Goal: Information Seeking & Learning: Learn about a topic

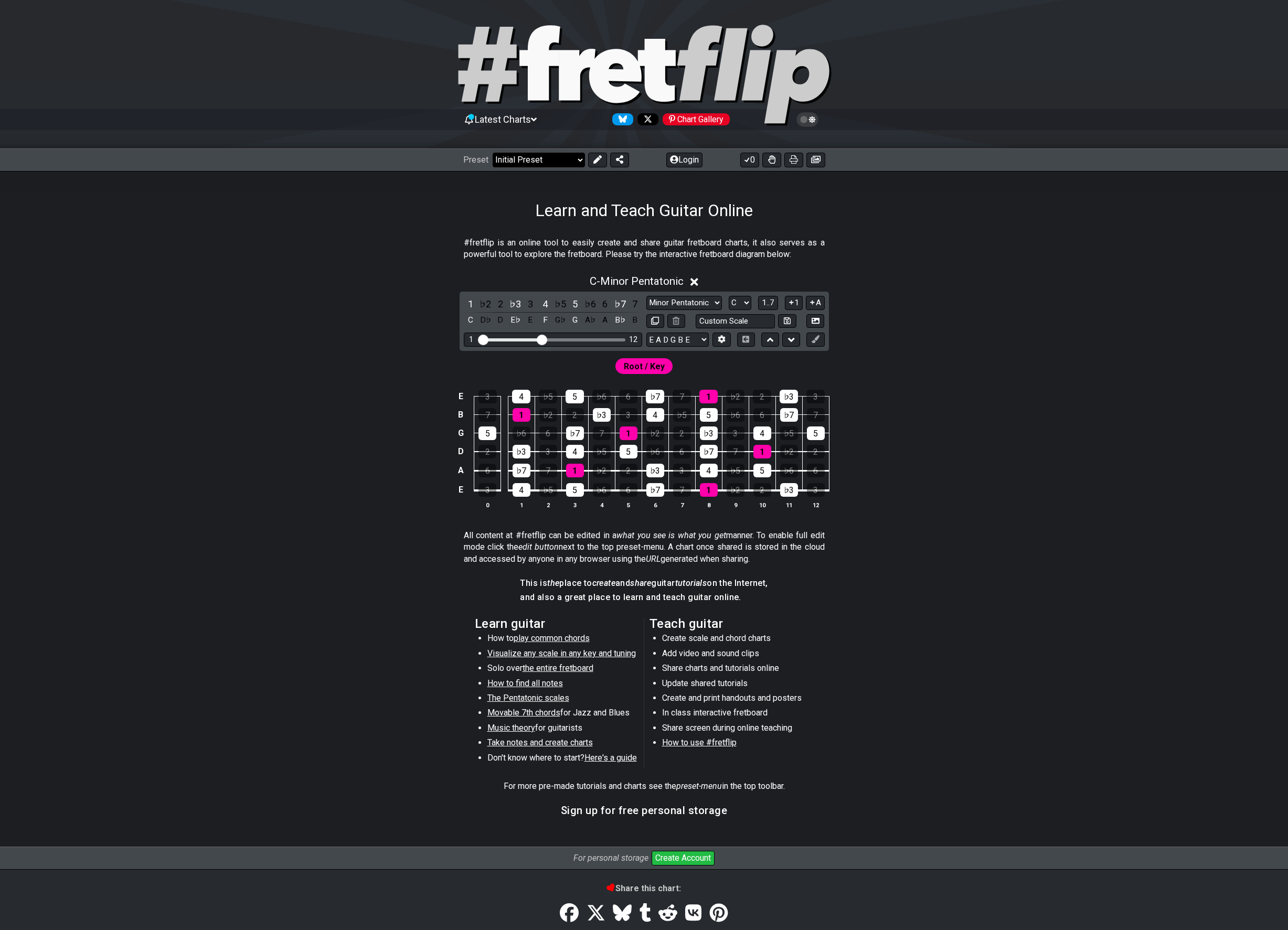
click at [562, 165] on select "Welcome to #fretflip! Initial Preset Custom Preset Minor Pentatonic Major Penta…" at bounding box center [539, 160] width 93 height 15
click at [558, 164] on select "Welcome to #fretflip! Initial Preset Custom Preset Minor Pentatonic Major Penta…" at bounding box center [539, 160] width 93 height 15
click at [489, 435] on div "5" at bounding box center [487, 433] width 18 height 14
click at [531, 122] on span "Latest Charts" at bounding box center [503, 119] width 56 height 11
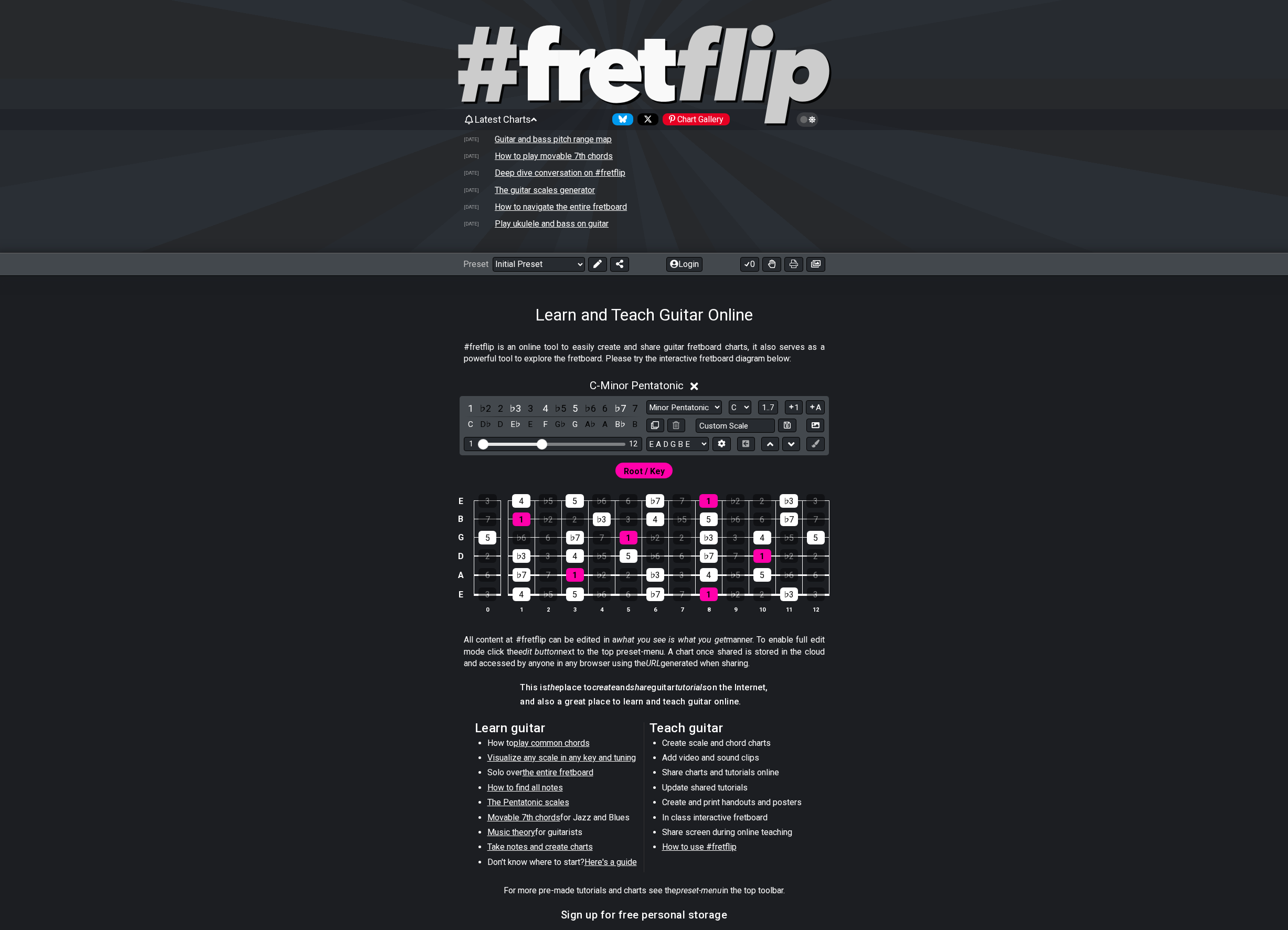
click at [531, 122] on span "Latest Charts" at bounding box center [503, 119] width 56 height 11
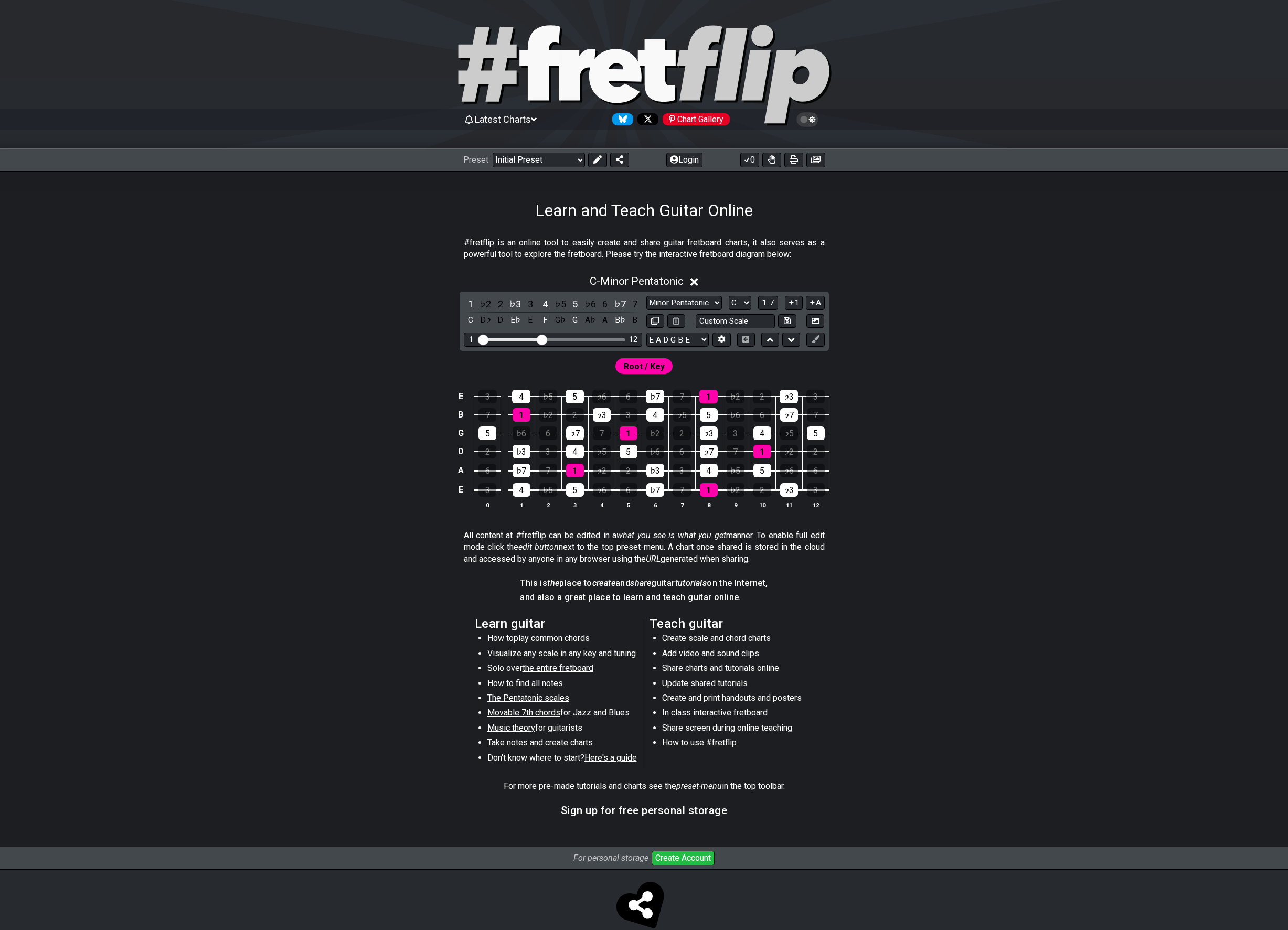
click at [643, 363] on span "Root / Key" at bounding box center [644, 366] width 41 height 15
click at [696, 282] on icon at bounding box center [695, 282] width 8 height 8
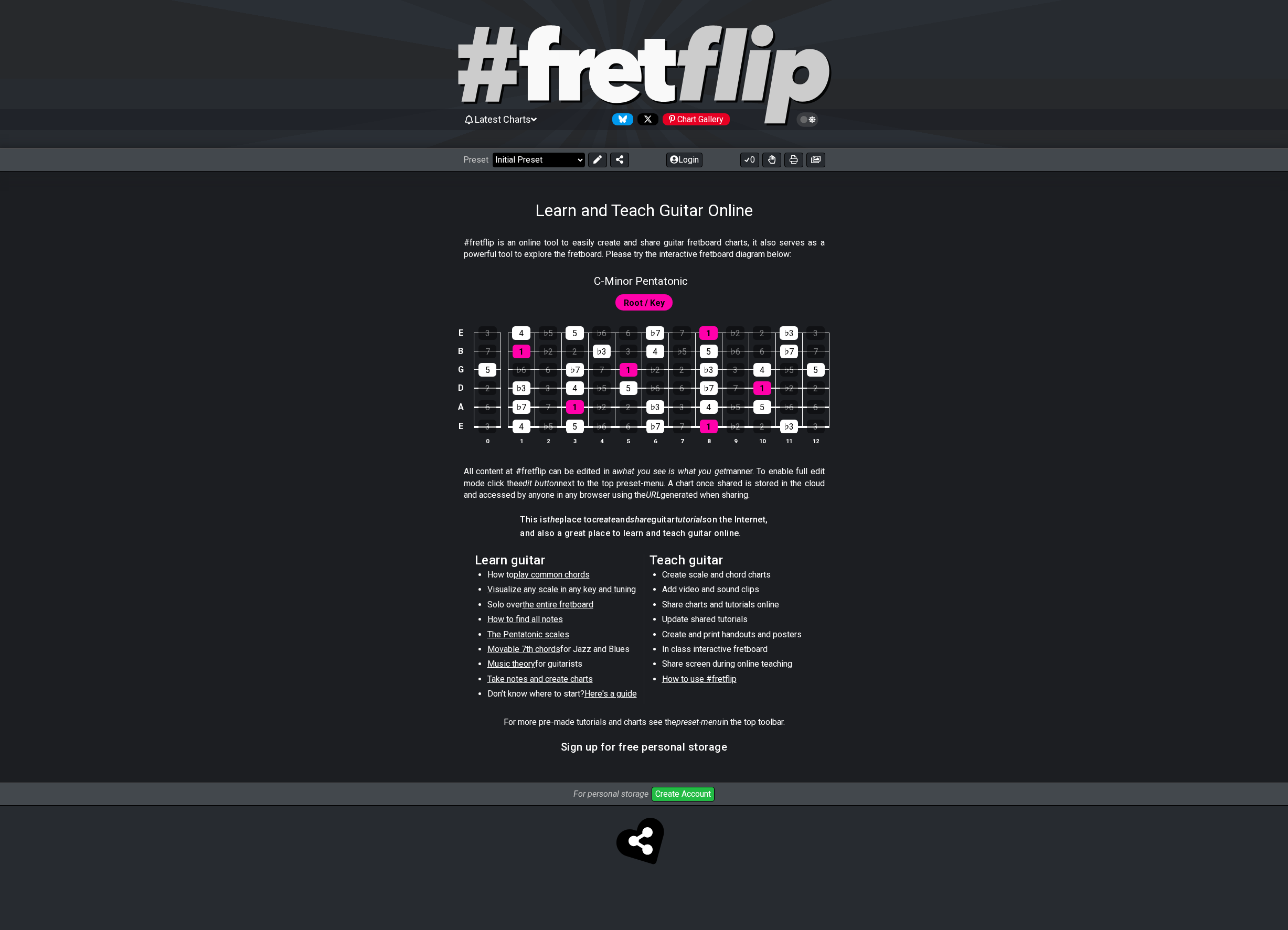
click at [535, 159] on select "Welcome to #fretflip! Initial Preset Custom Preset Minor Pentatonic Major Penta…" at bounding box center [539, 160] width 93 height 15
select select "/welcome"
click at [493, 153] on select "Welcome to #fretflip! Initial Preset Custom Preset Minor Pentatonic Major Penta…" at bounding box center [539, 160] width 93 height 15
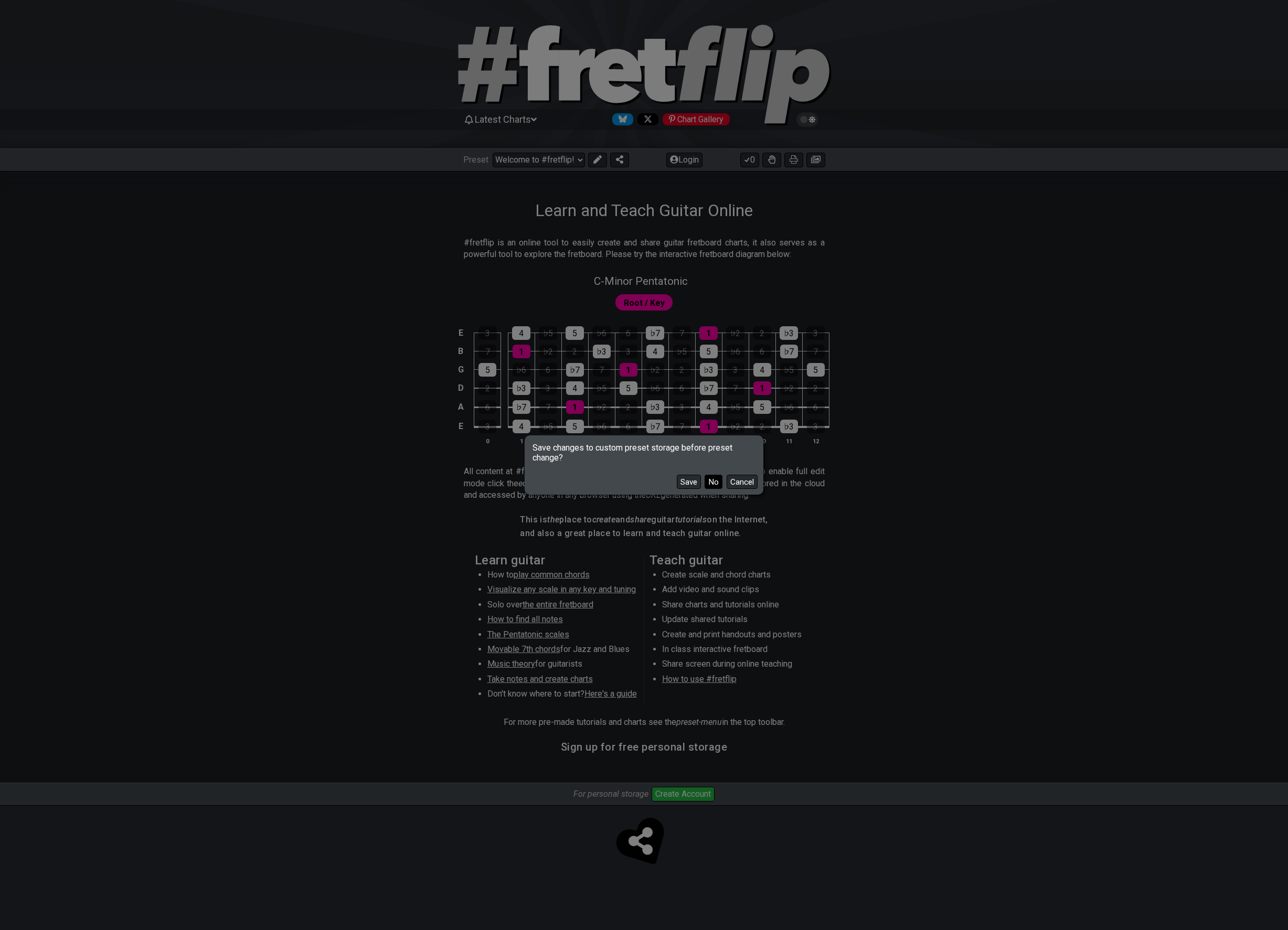
click at [717, 482] on button "No" at bounding box center [713, 482] width 18 height 14
select select "C"
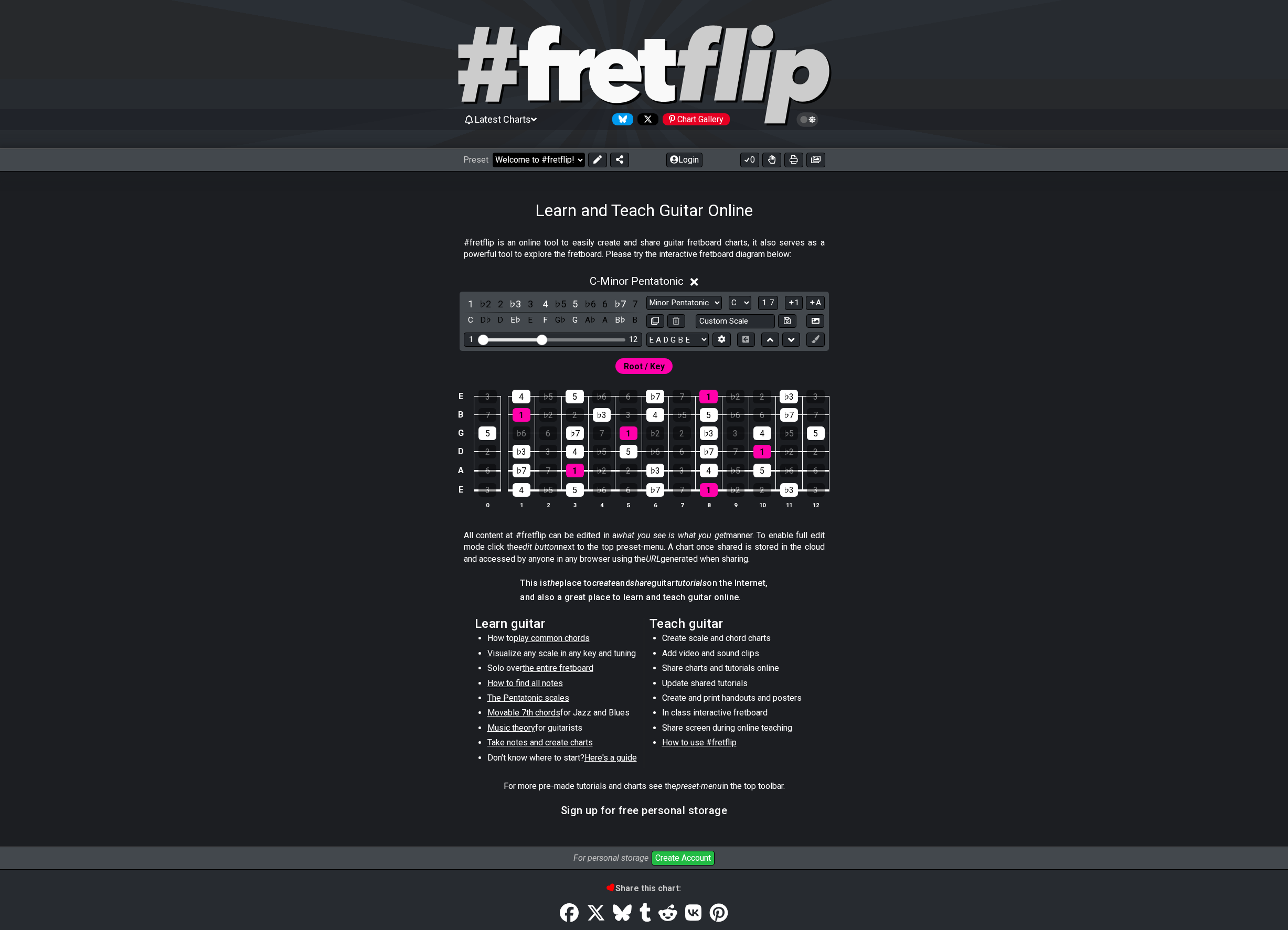
click at [536, 162] on select "Welcome to #fretflip! Initial Preset Custom Preset Minor Pentatonic Major Penta…" at bounding box center [539, 160] width 93 height 15
click at [493, 153] on select "Welcome to #fretflip! Initial Preset Custom Preset Minor Pentatonic Major Penta…" at bounding box center [539, 160] width 93 height 15
select select "/user-defined"
select select "A"
select select "Testing 1, 3 and 4"
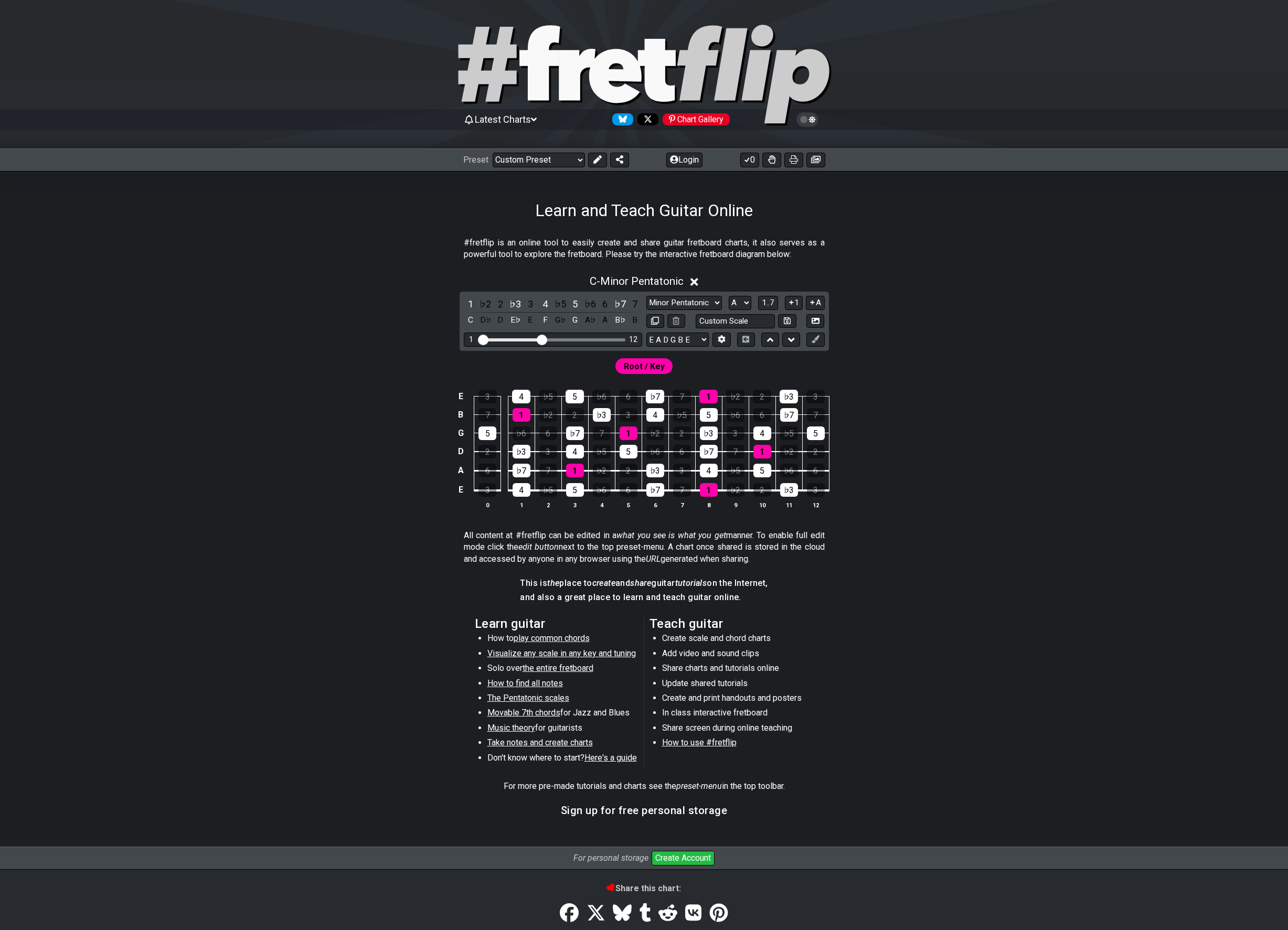
select select "C"
select select "A"
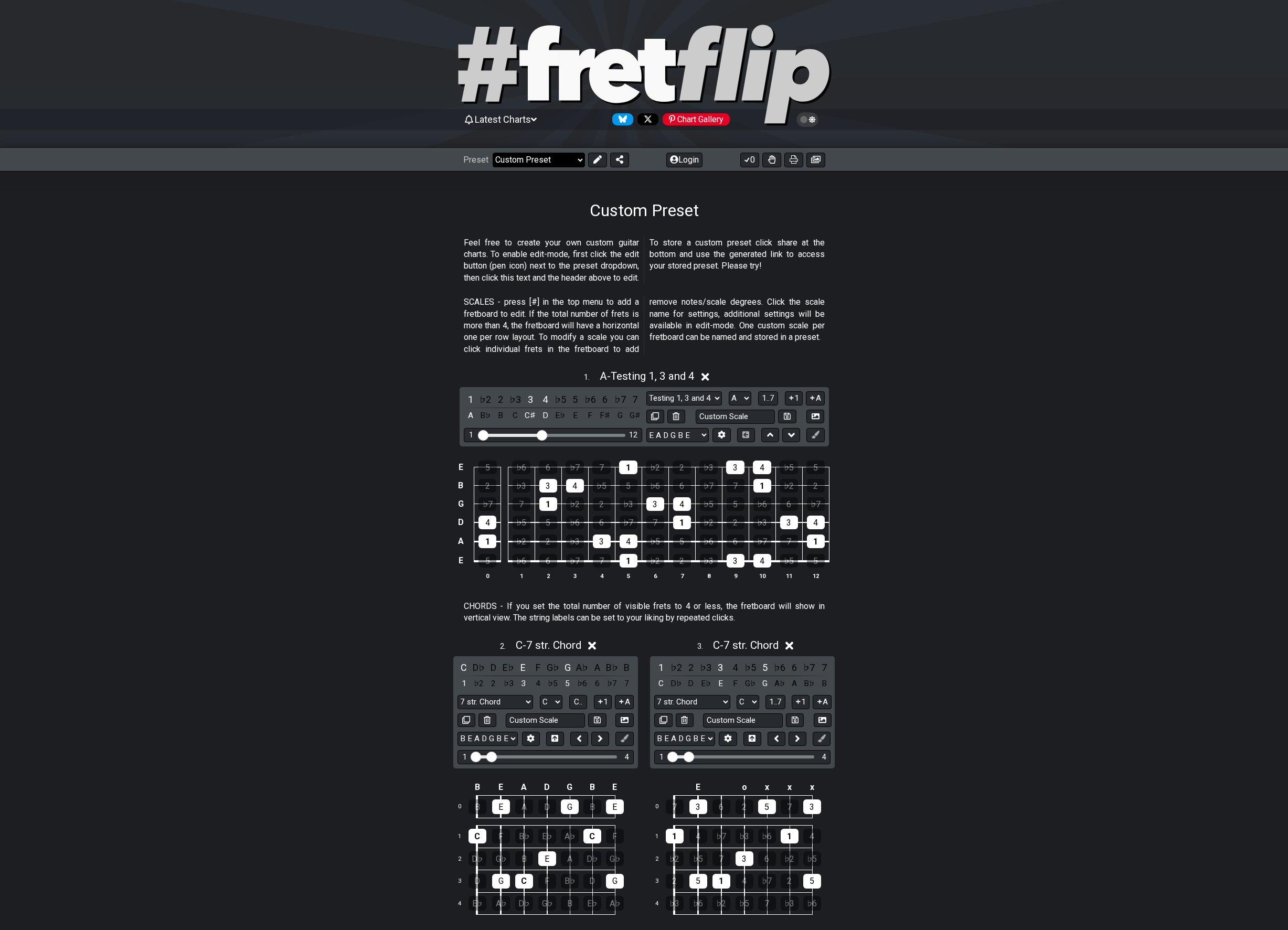
click at [535, 164] on select "Welcome to #fretflip! Initial Preset Custom Preset Minor Pentatonic Major Penta…" at bounding box center [539, 160] width 93 height 15
click at [493, 153] on select "Welcome to #fretflip! Initial Preset Custom Preset Minor Pentatonic Major Penta…" at bounding box center [539, 160] width 93 height 15
select select "/common-guitar-chords"
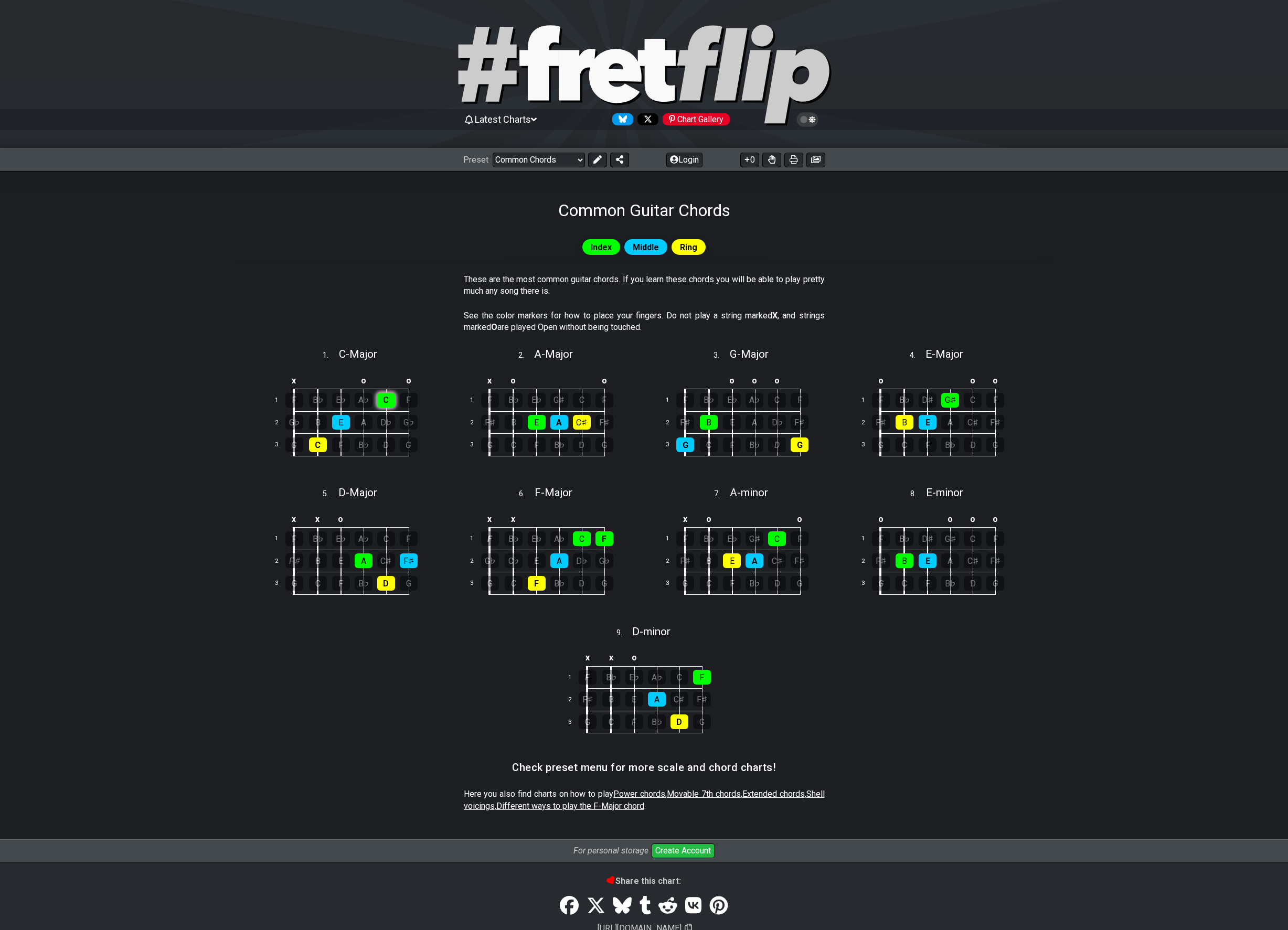
click at [386, 399] on div "C" at bounding box center [386, 400] width 18 height 15
